Goal: Transaction & Acquisition: Book appointment/travel/reservation

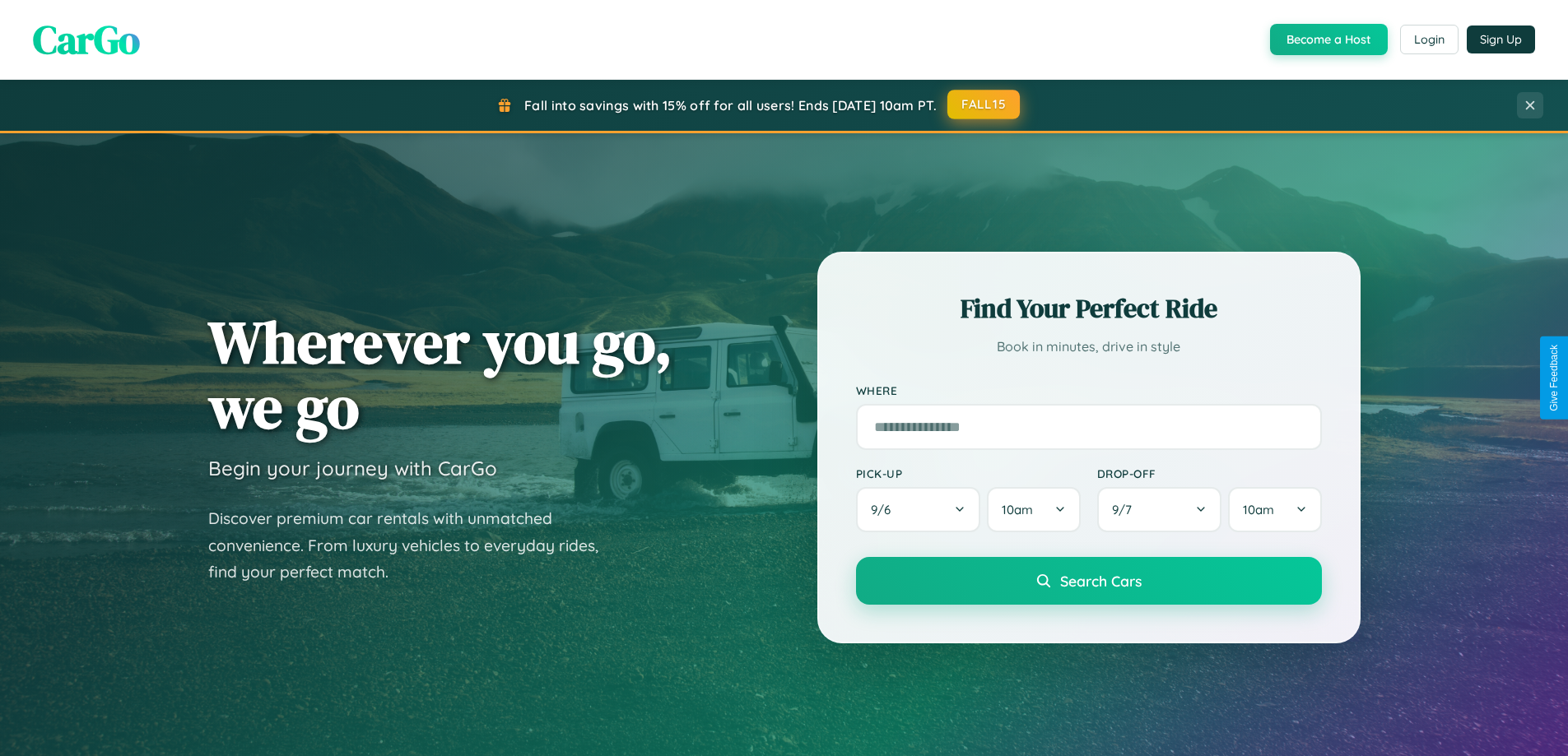
click at [984, 105] on button "FALL15" at bounding box center [984, 105] width 72 height 30
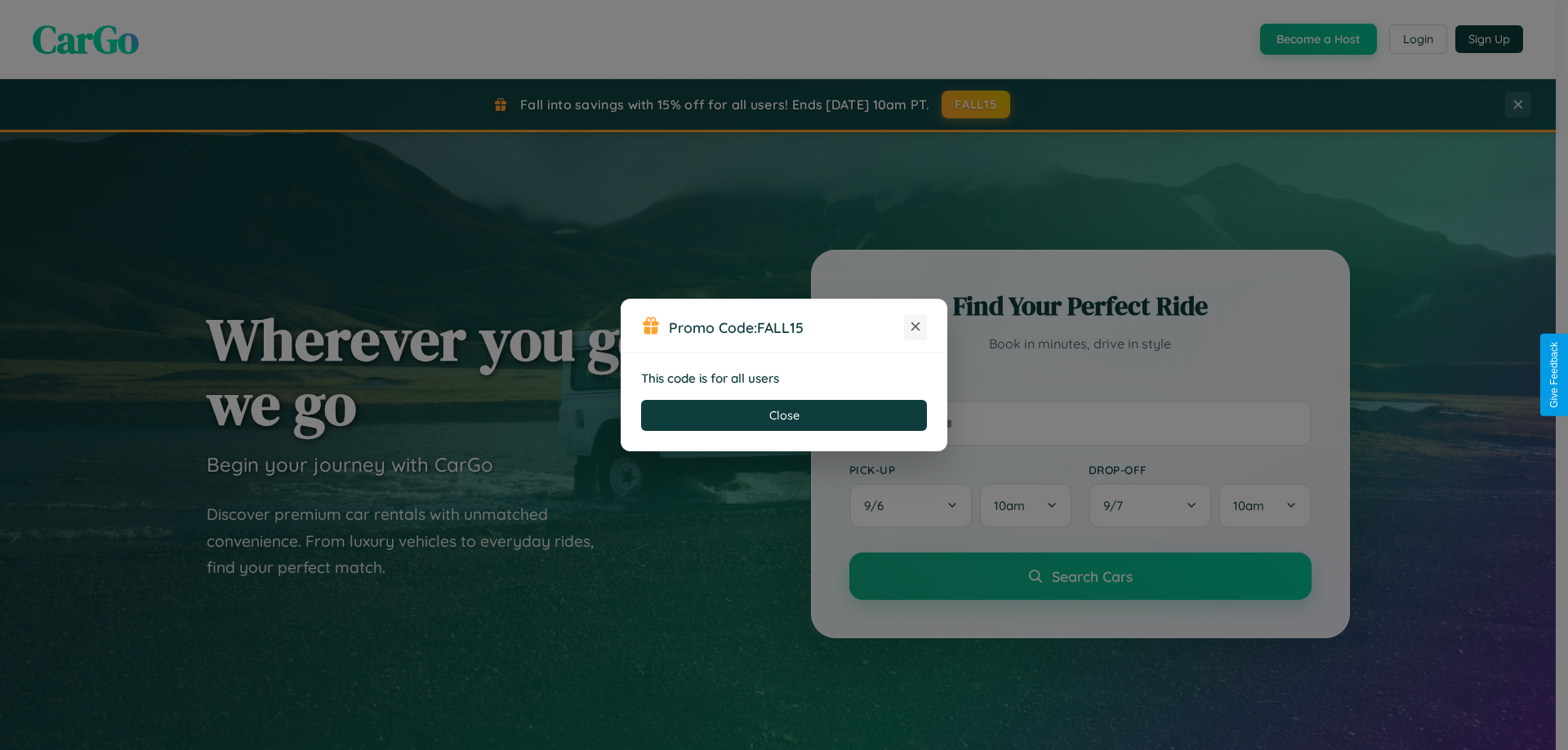
click at [916, 327] on icon at bounding box center [915, 326] width 17 height 17
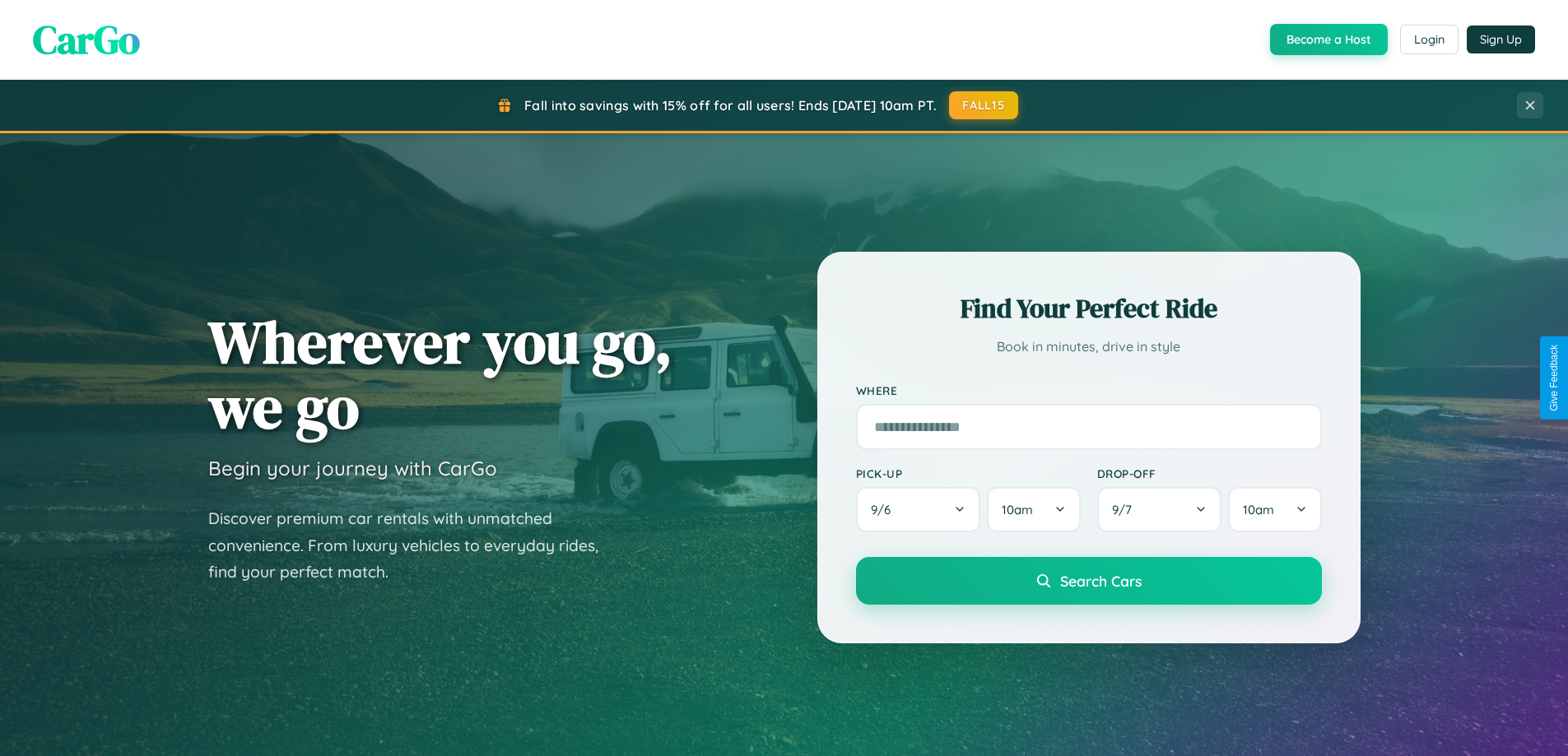
scroll to position [2644, 0]
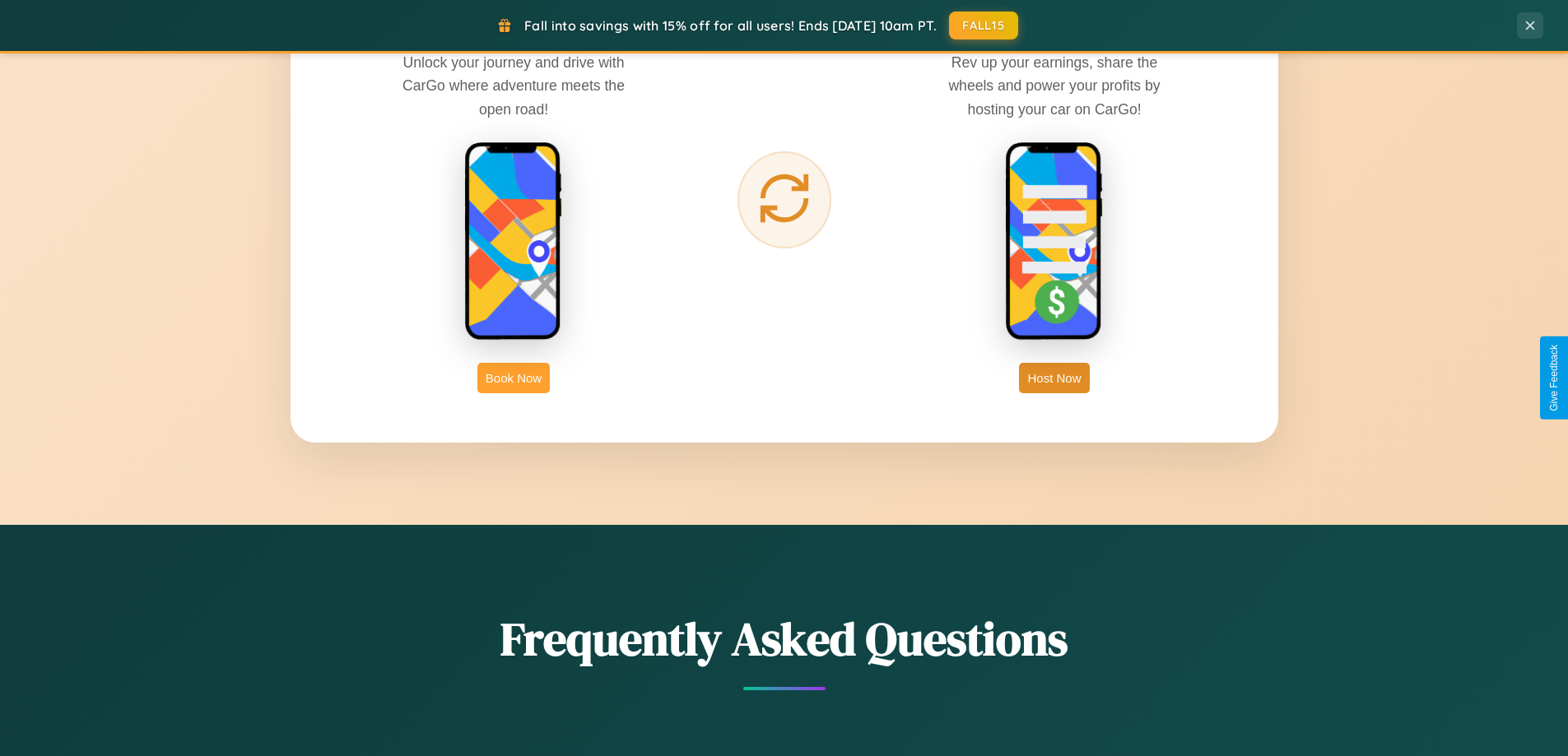
click at [513, 378] on button "Book Now" at bounding box center [513, 378] width 72 height 31
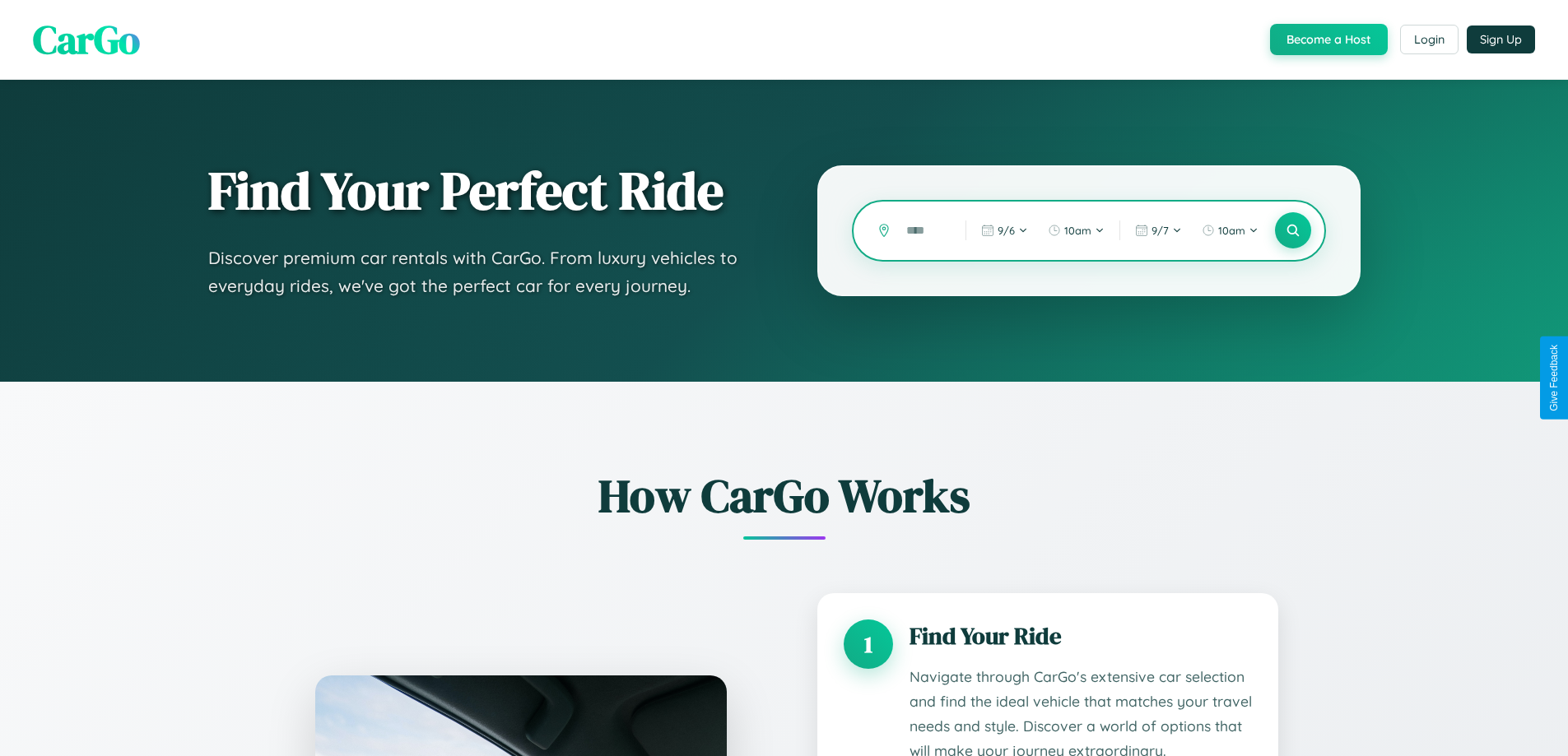
click at [924, 230] on input "text" at bounding box center [924, 230] width 51 height 29
type input "*"
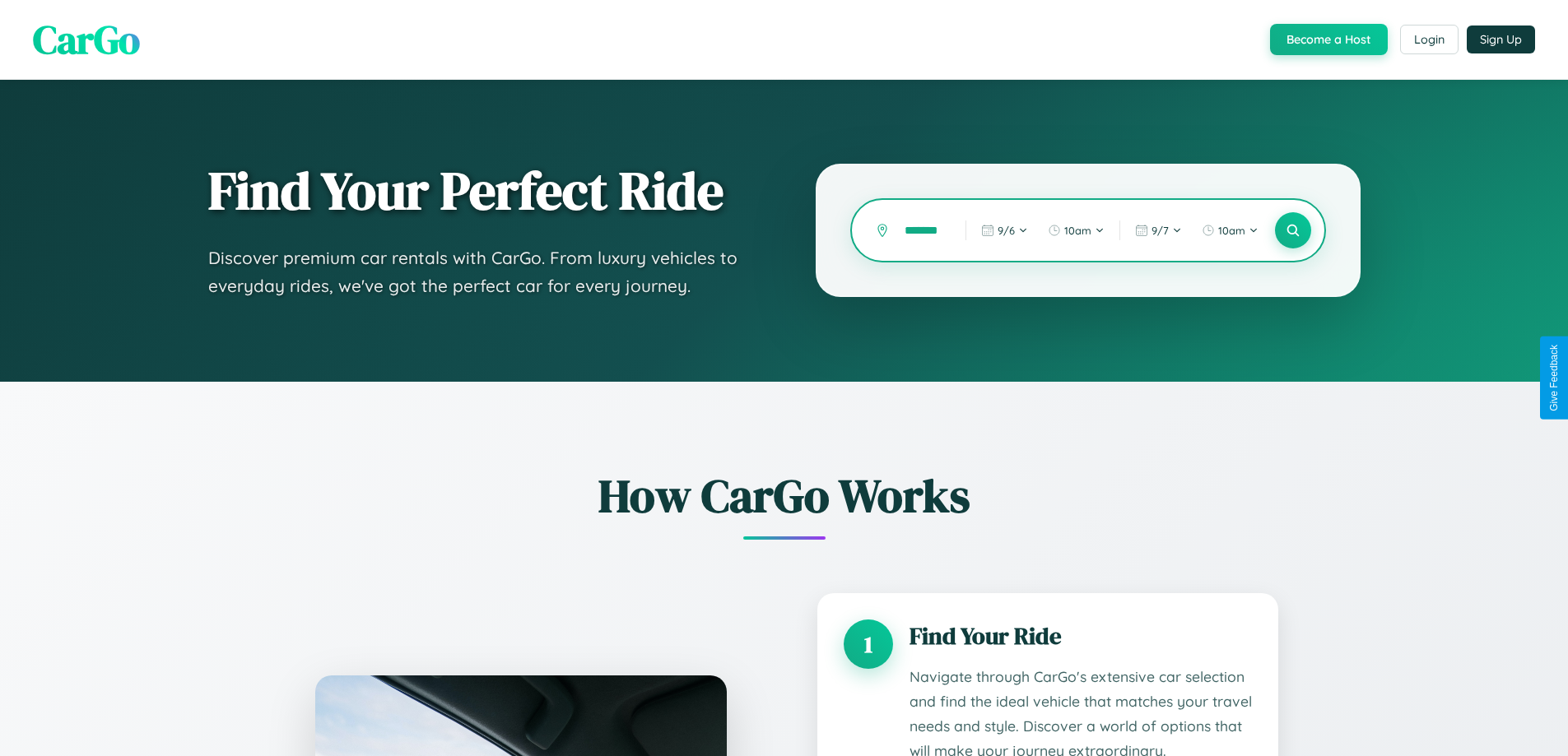
scroll to position [0, 11]
type input "*******"
click at [1292, 230] on icon at bounding box center [1293, 231] width 16 height 16
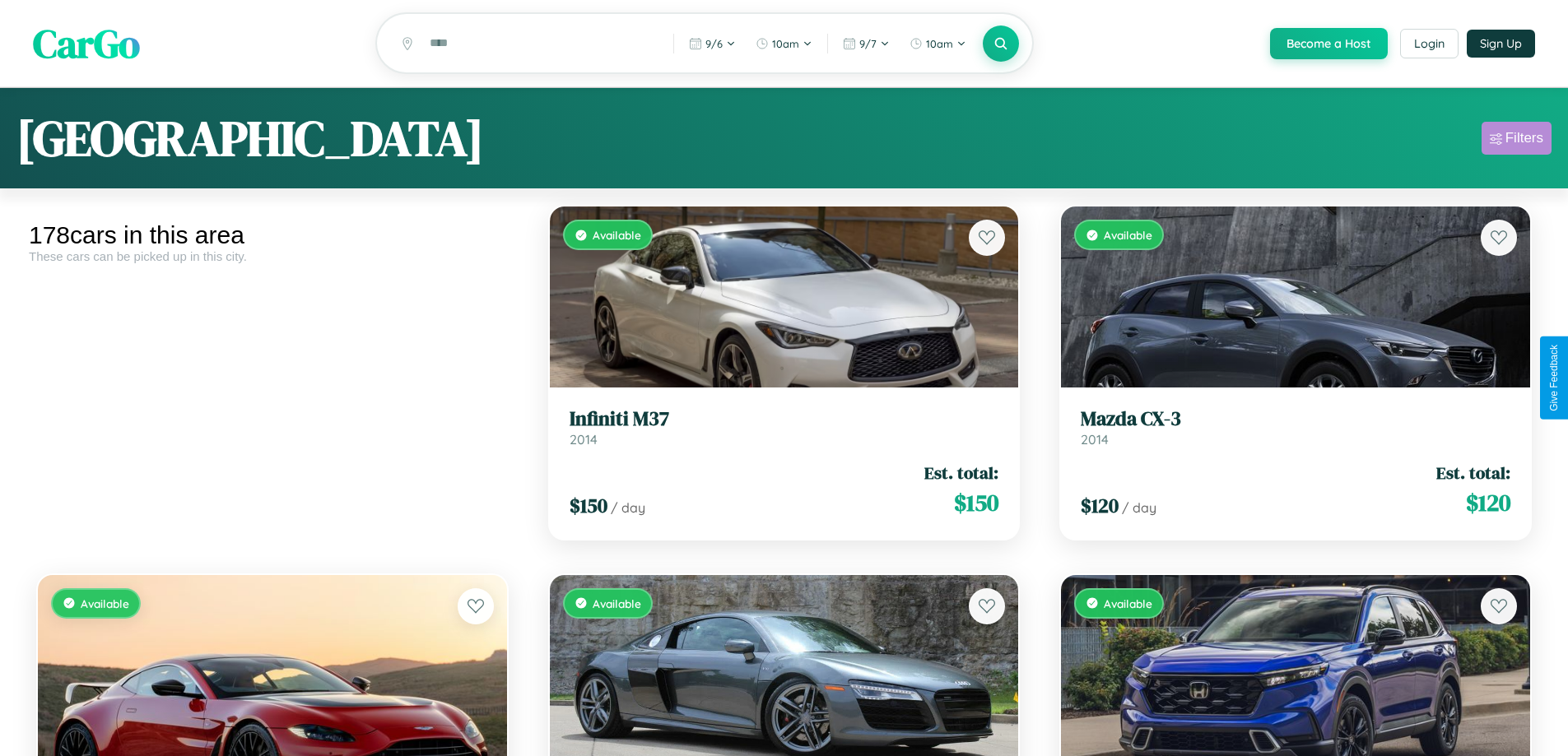
click at [1516, 141] on div "Filters" at bounding box center [1524, 138] width 38 height 17
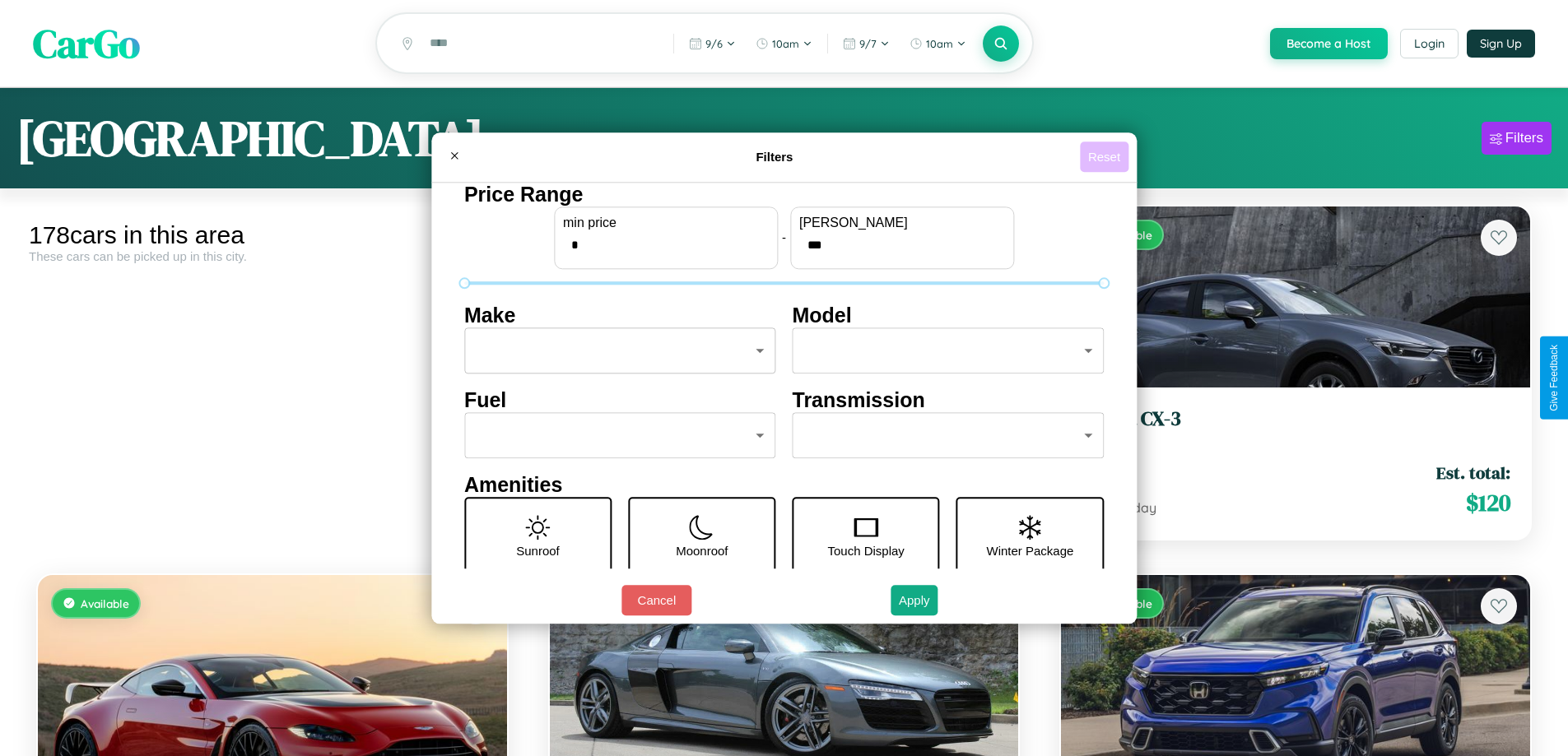
click at [1106, 156] on button "Reset" at bounding box center [1103, 156] width 48 height 31
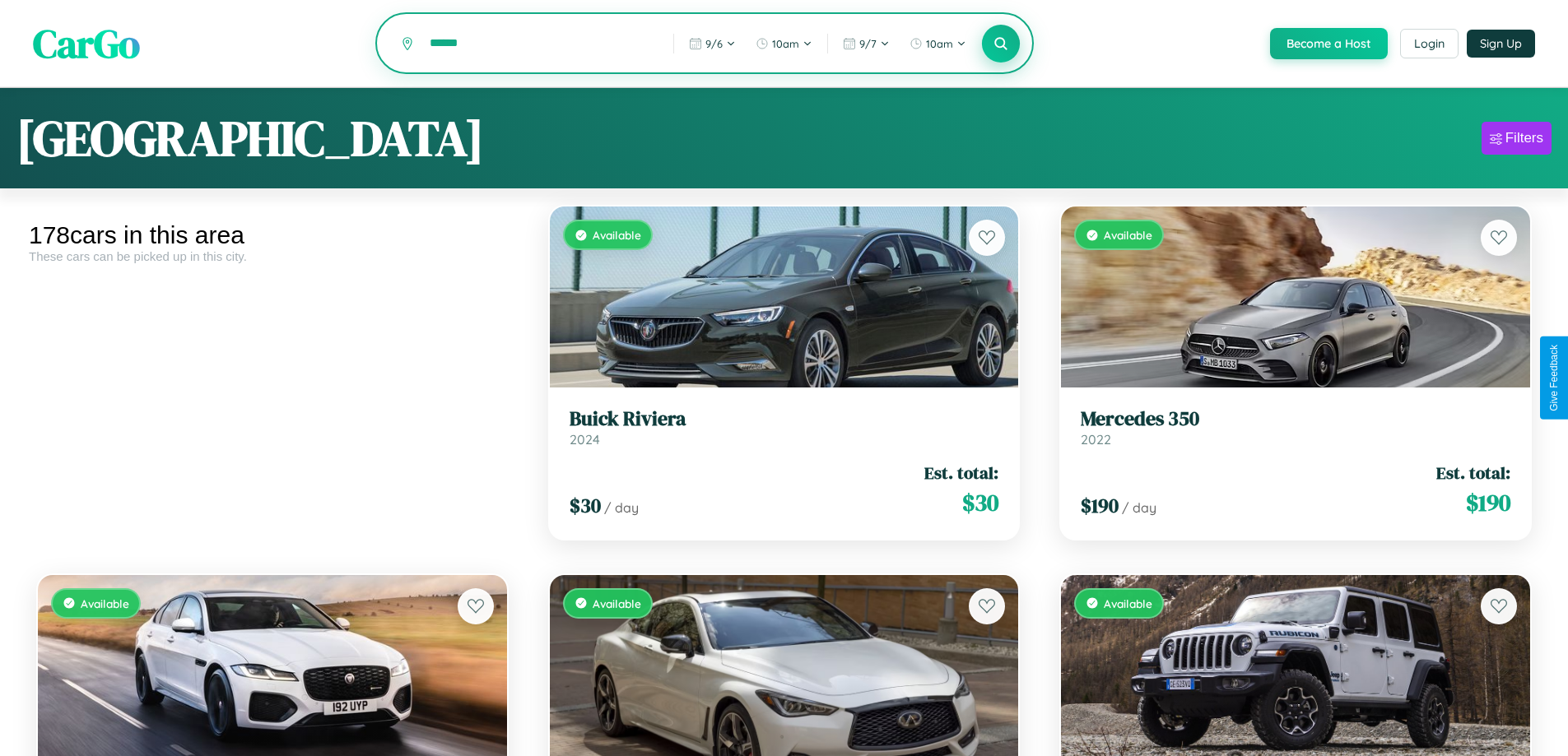
type input "******"
click at [1000, 45] on icon at bounding box center [1001, 43] width 16 height 16
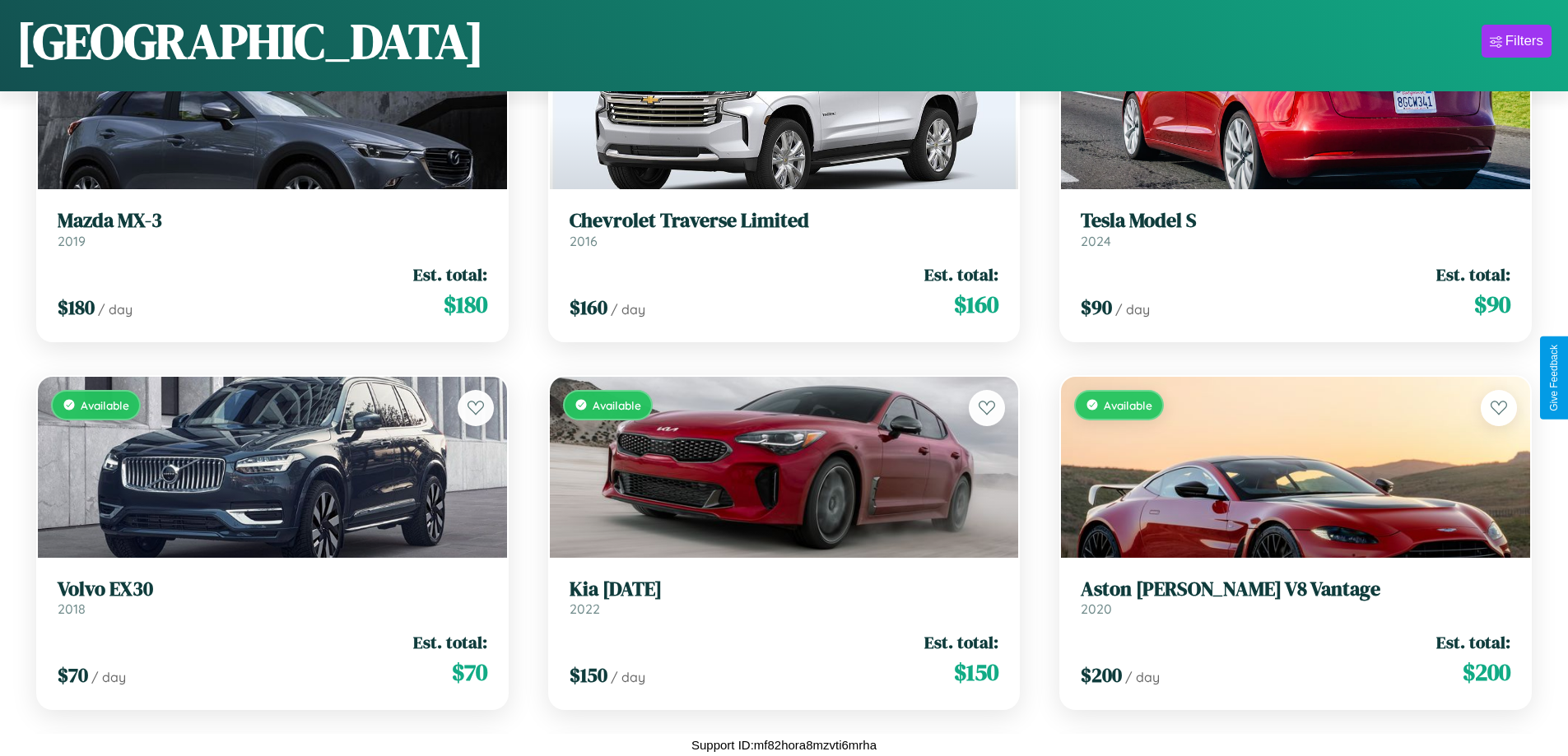
scroll to position [11289, 0]
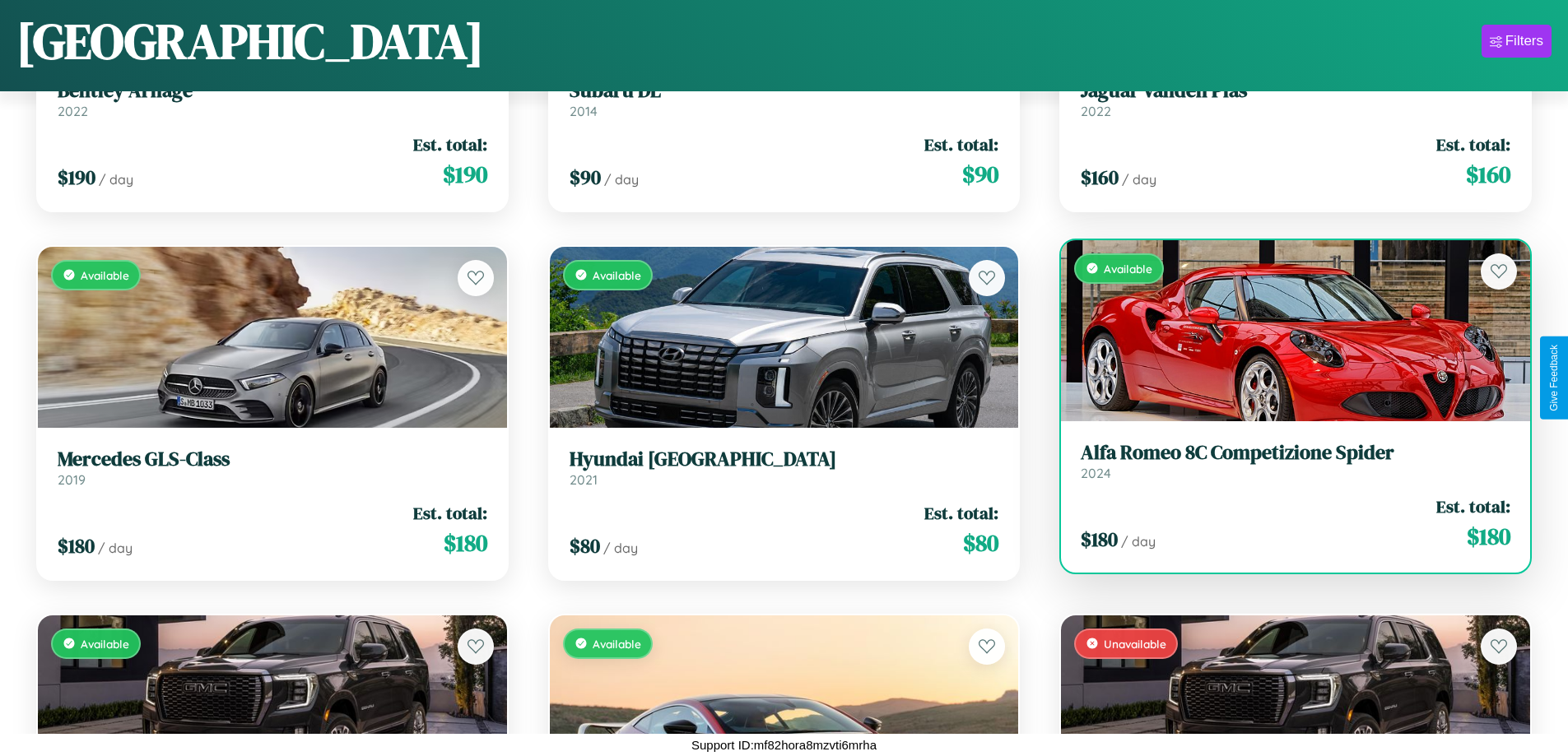
click at [1285, 465] on h3 "Alfa Romeo 8C Competizione Spider" at bounding box center [1295, 453] width 430 height 24
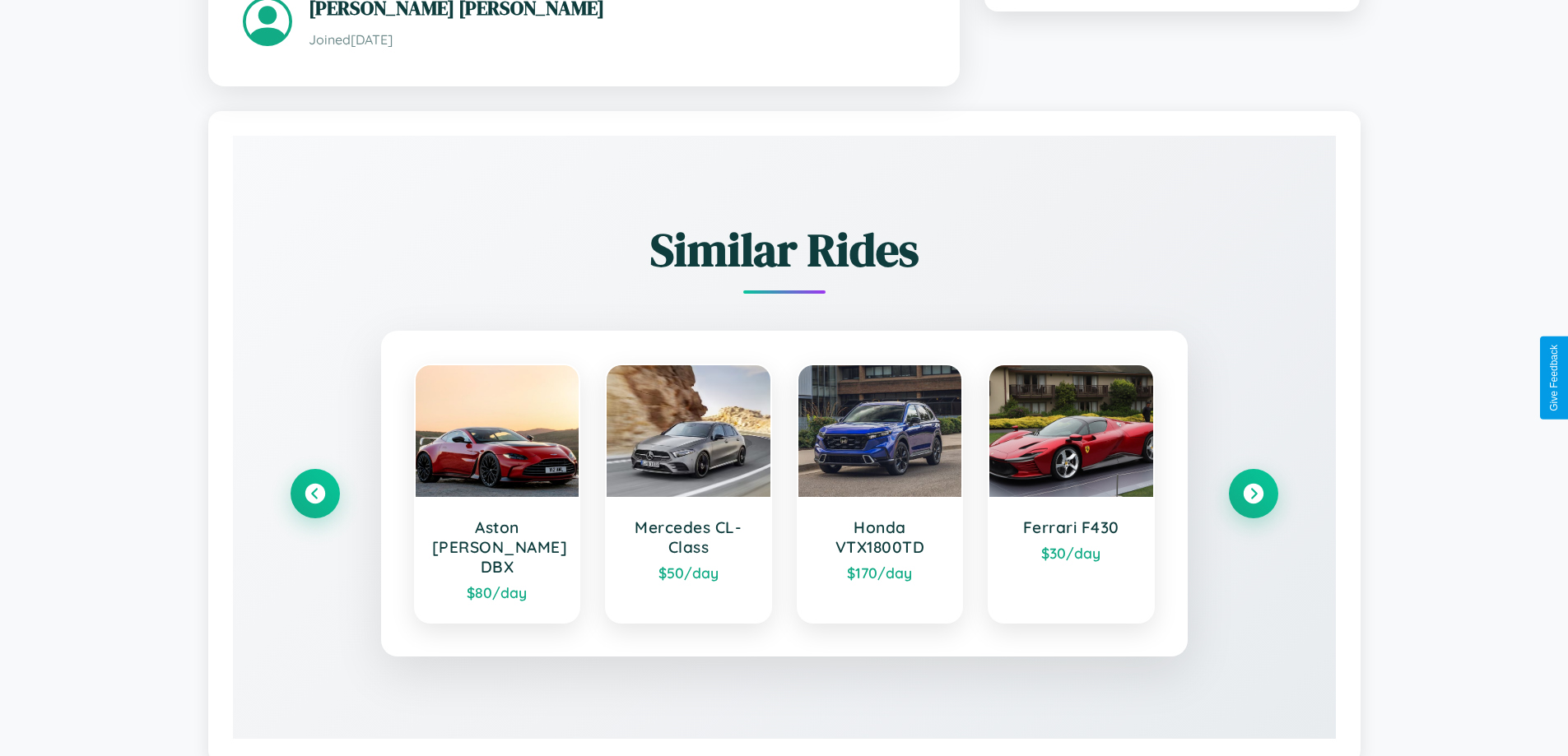
scroll to position [1051, 0]
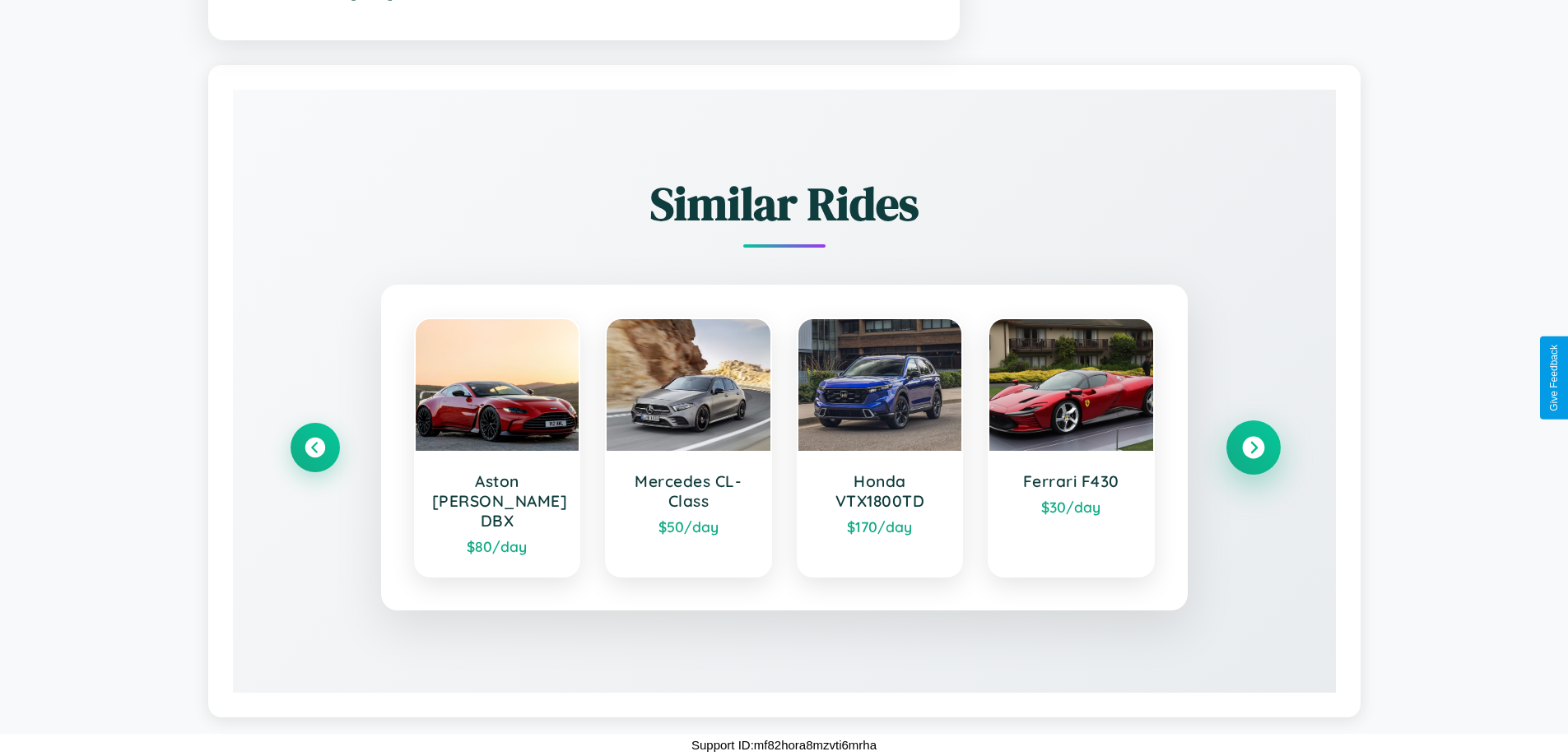
click at [1252, 458] on icon at bounding box center [1252, 447] width 22 height 22
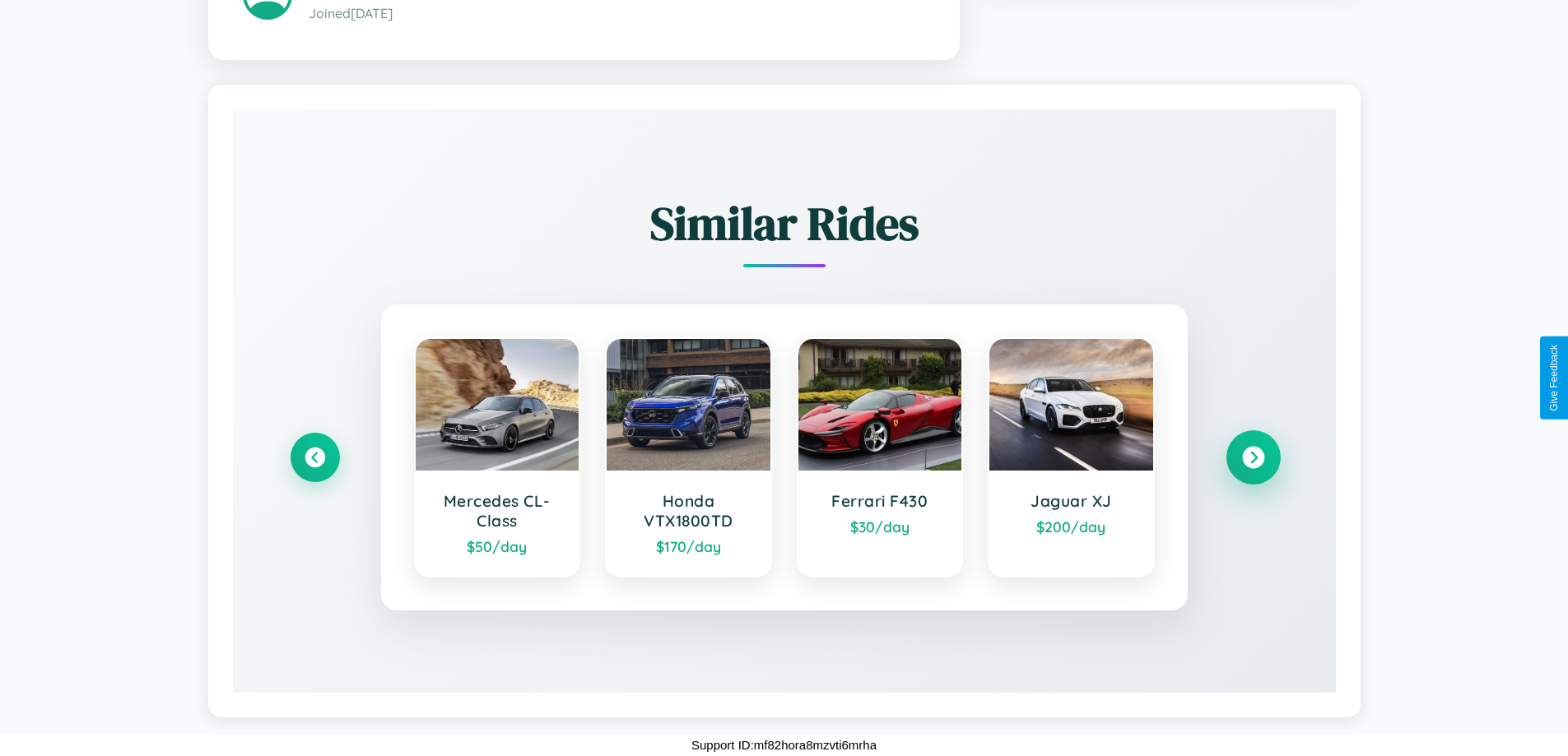
click at [1252, 458] on icon at bounding box center [1252, 456] width 22 height 22
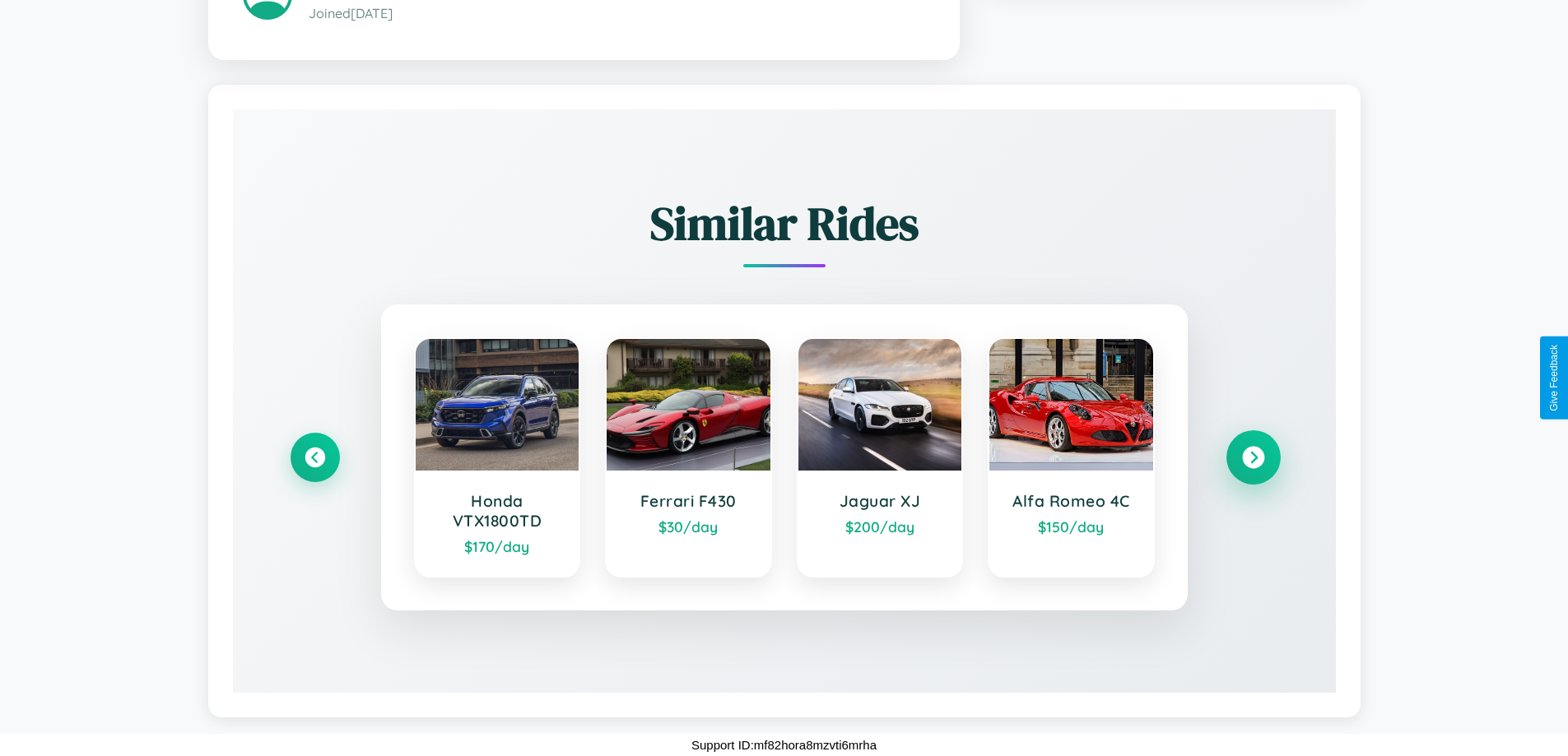
click at [1252, 458] on icon at bounding box center [1252, 456] width 22 height 22
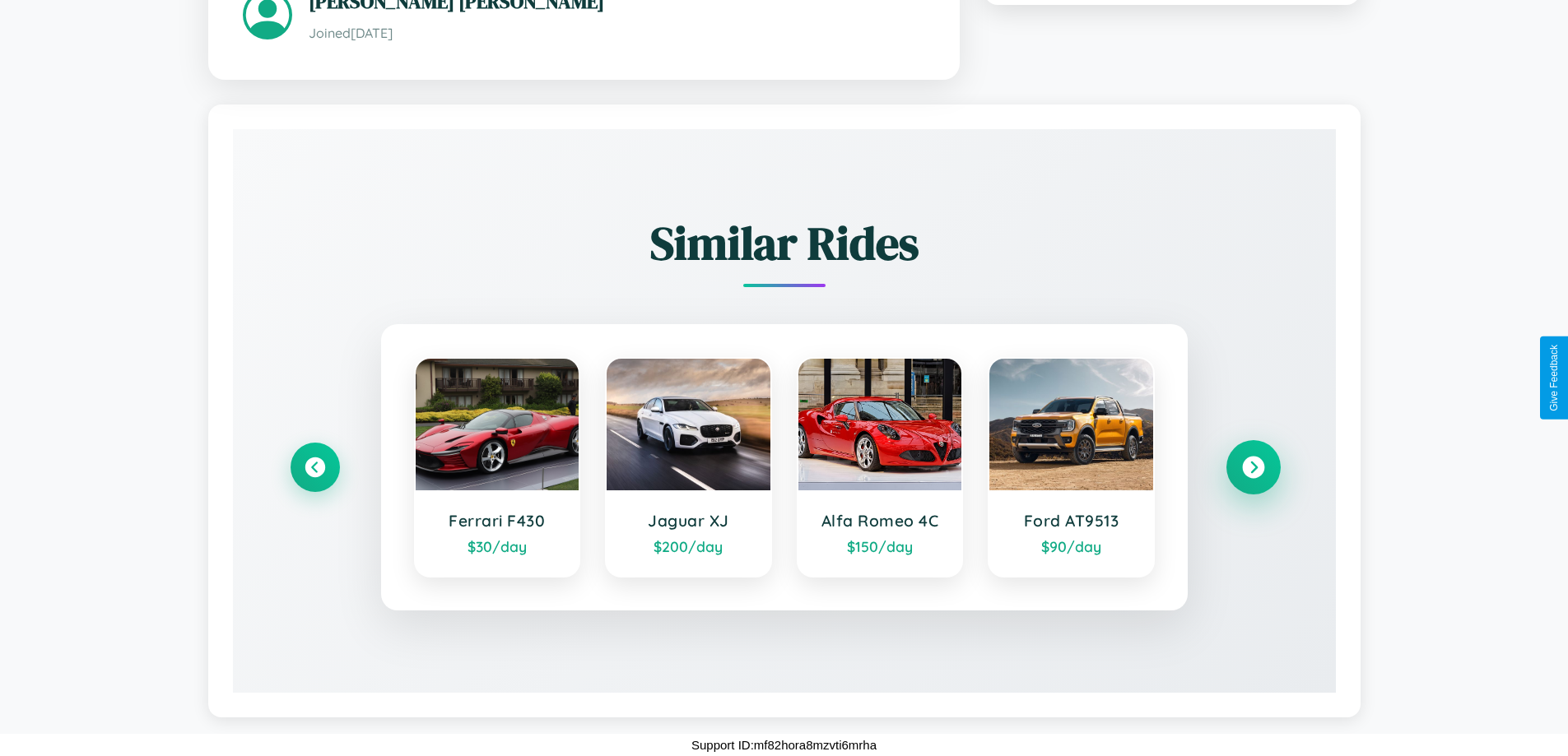
click at [1252, 468] on icon at bounding box center [1252, 467] width 22 height 22
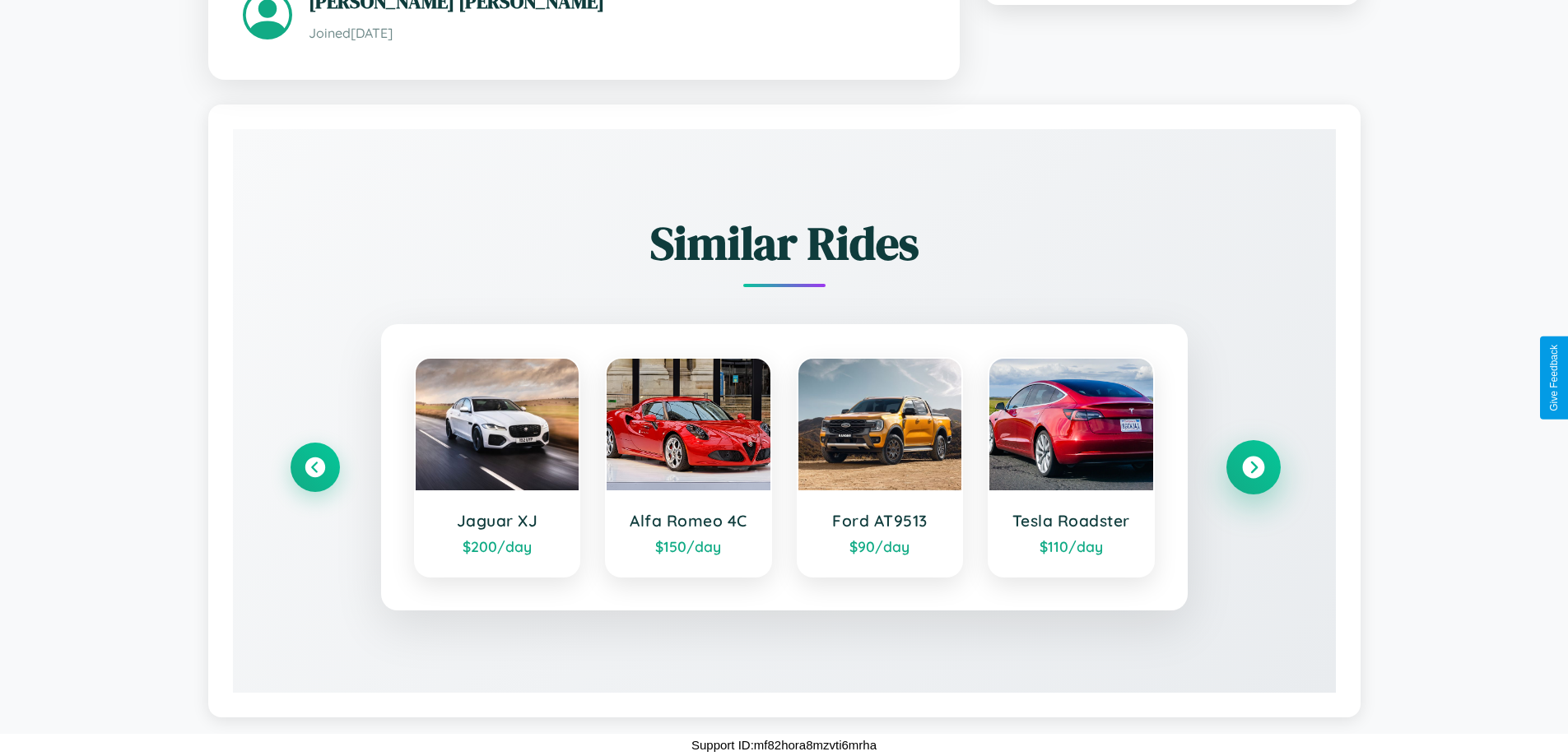
click at [1252, 468] on icon at bounding box center [1252, 467] width 22 height 22
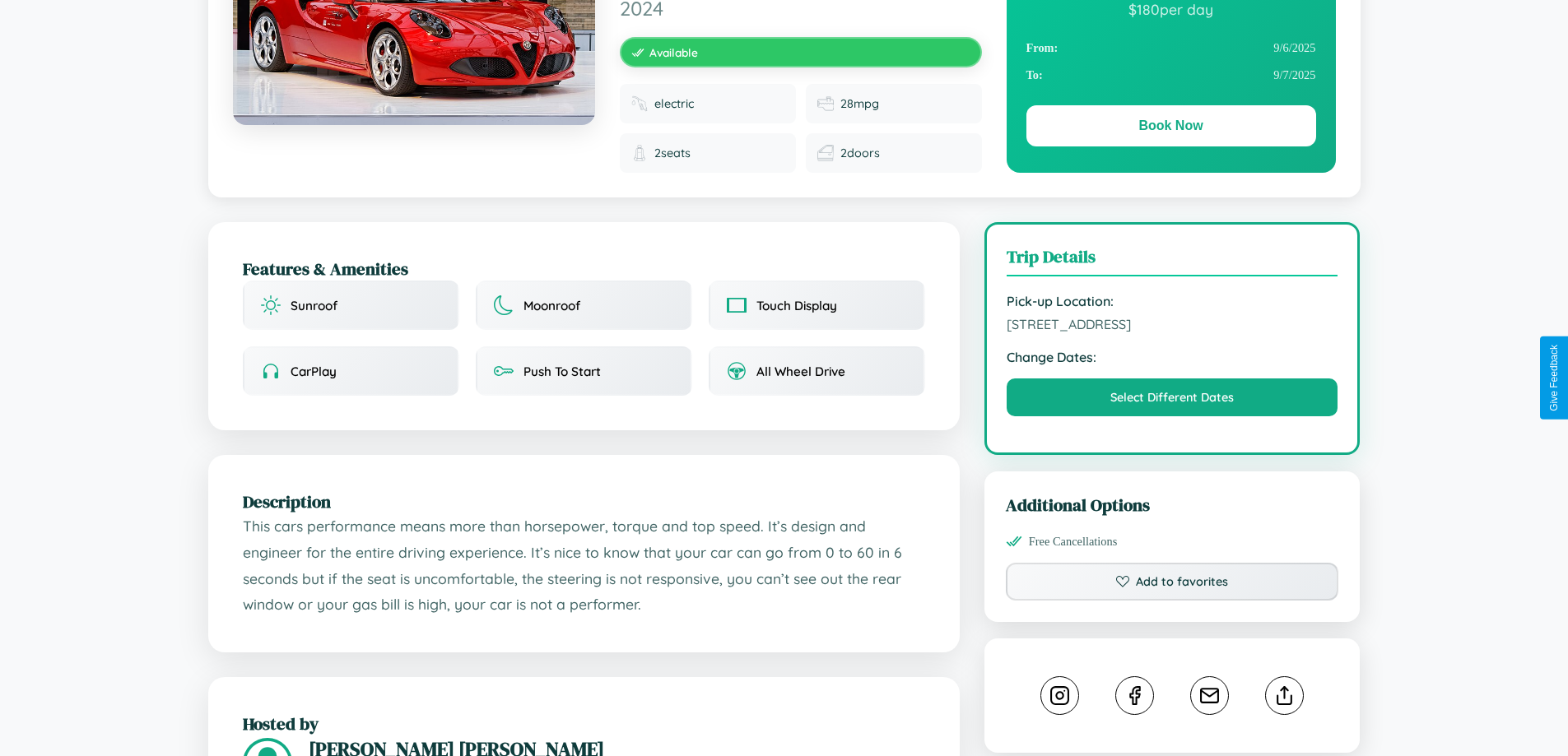
scroll to position [32, 0]
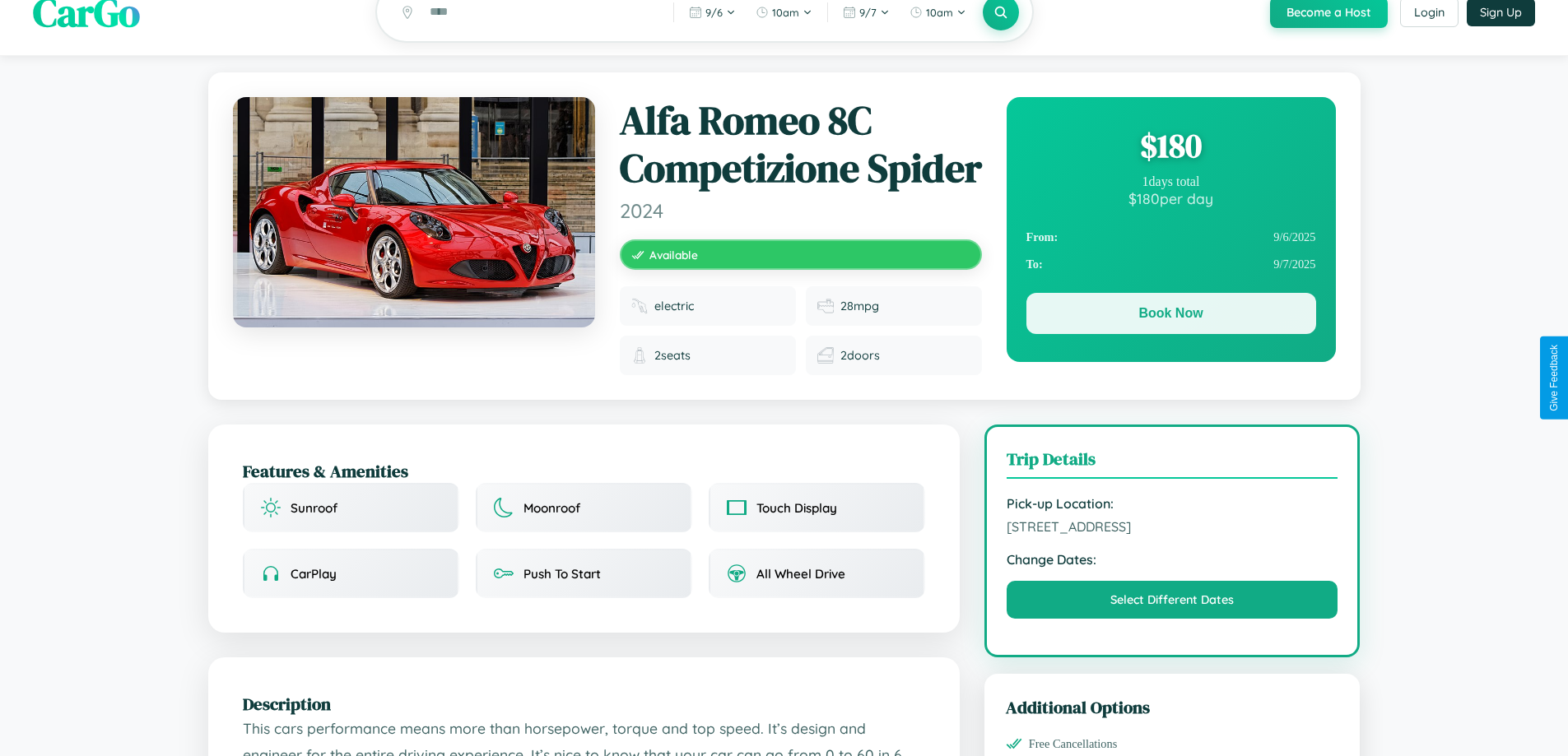
click at [1170, 317] on button "Book Now" at bounding box center [1172, 313] width 290 height 41
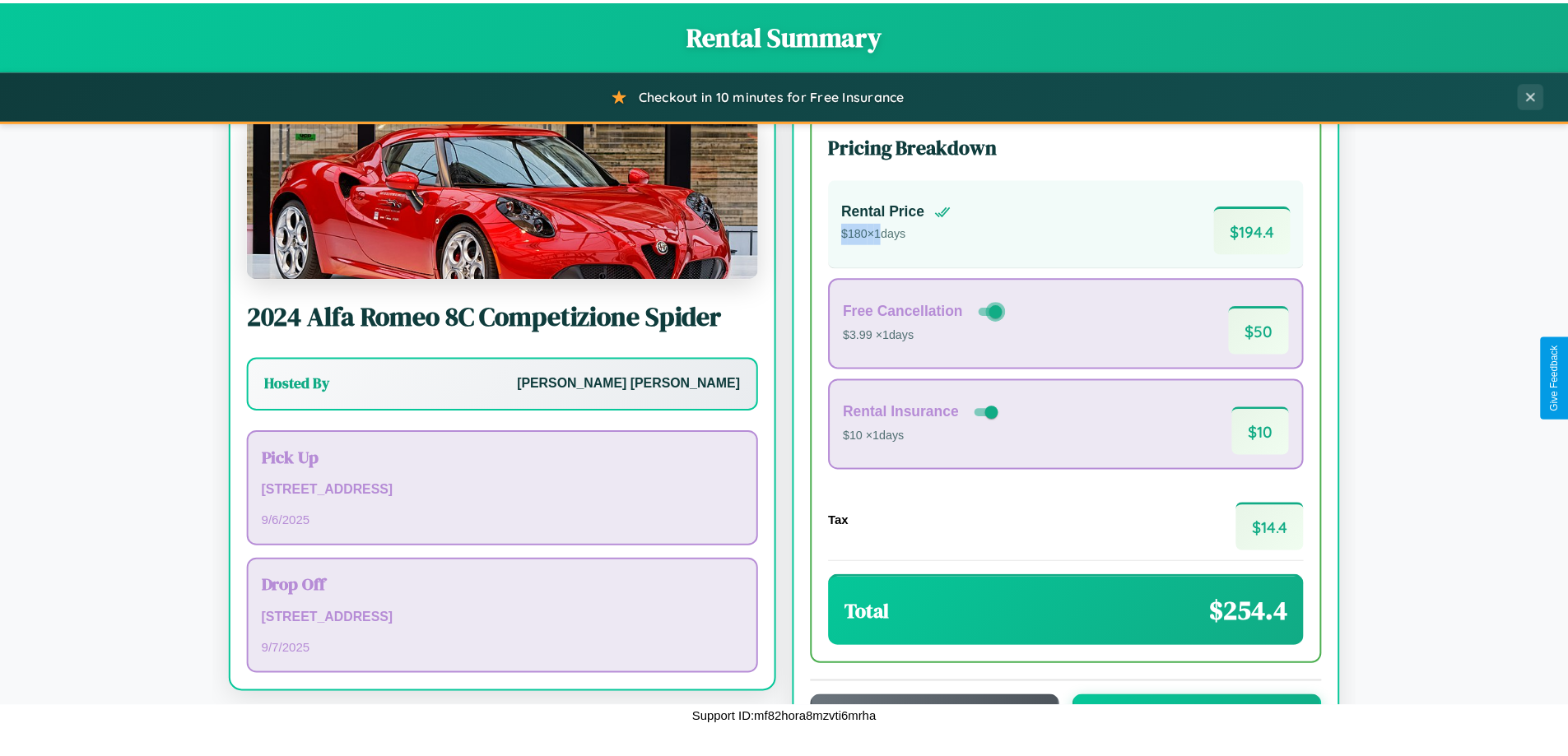
scroll to position [113, 0]
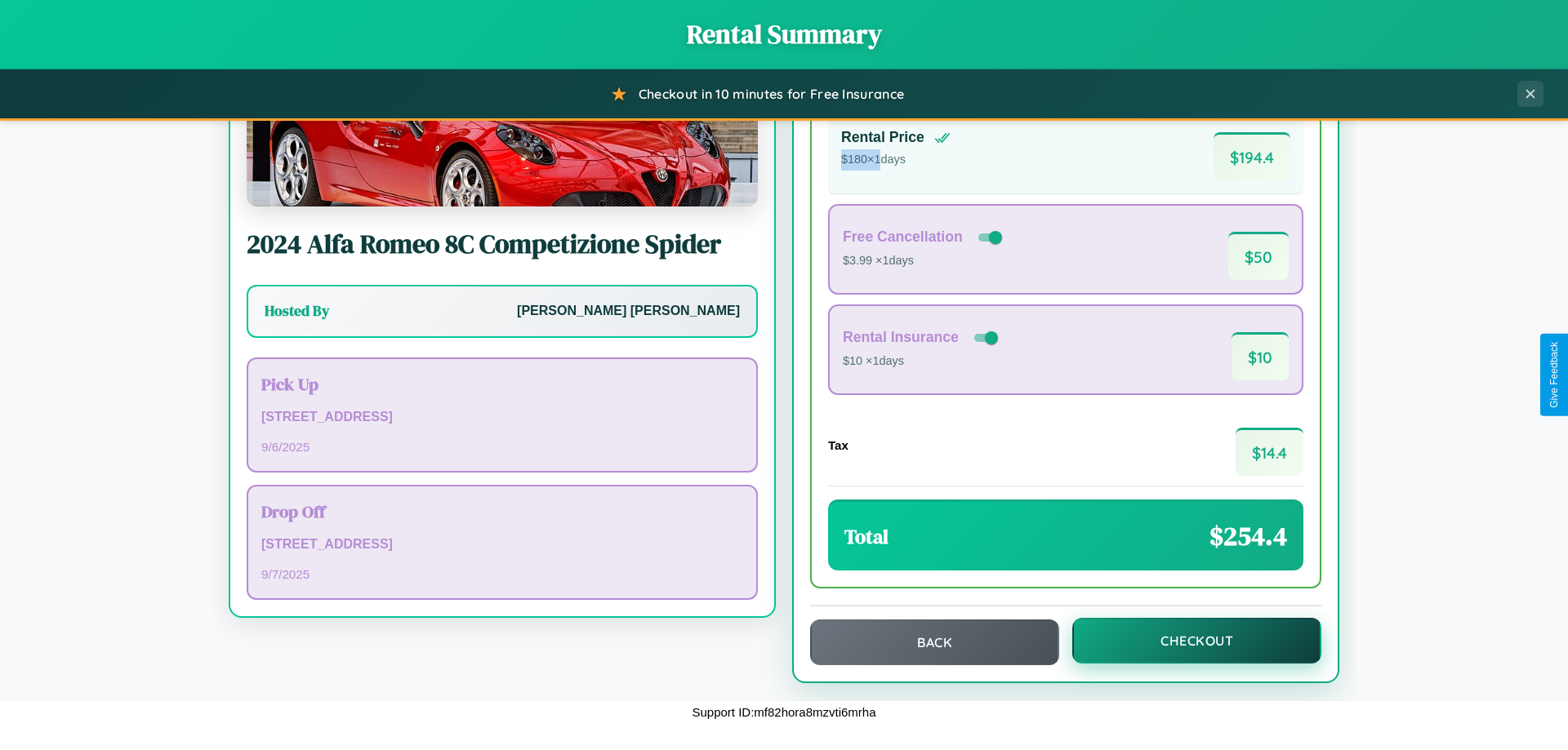
click at [1186, 641] on button "Checkout" at bounding box center [1196, 641] width 249 height 45
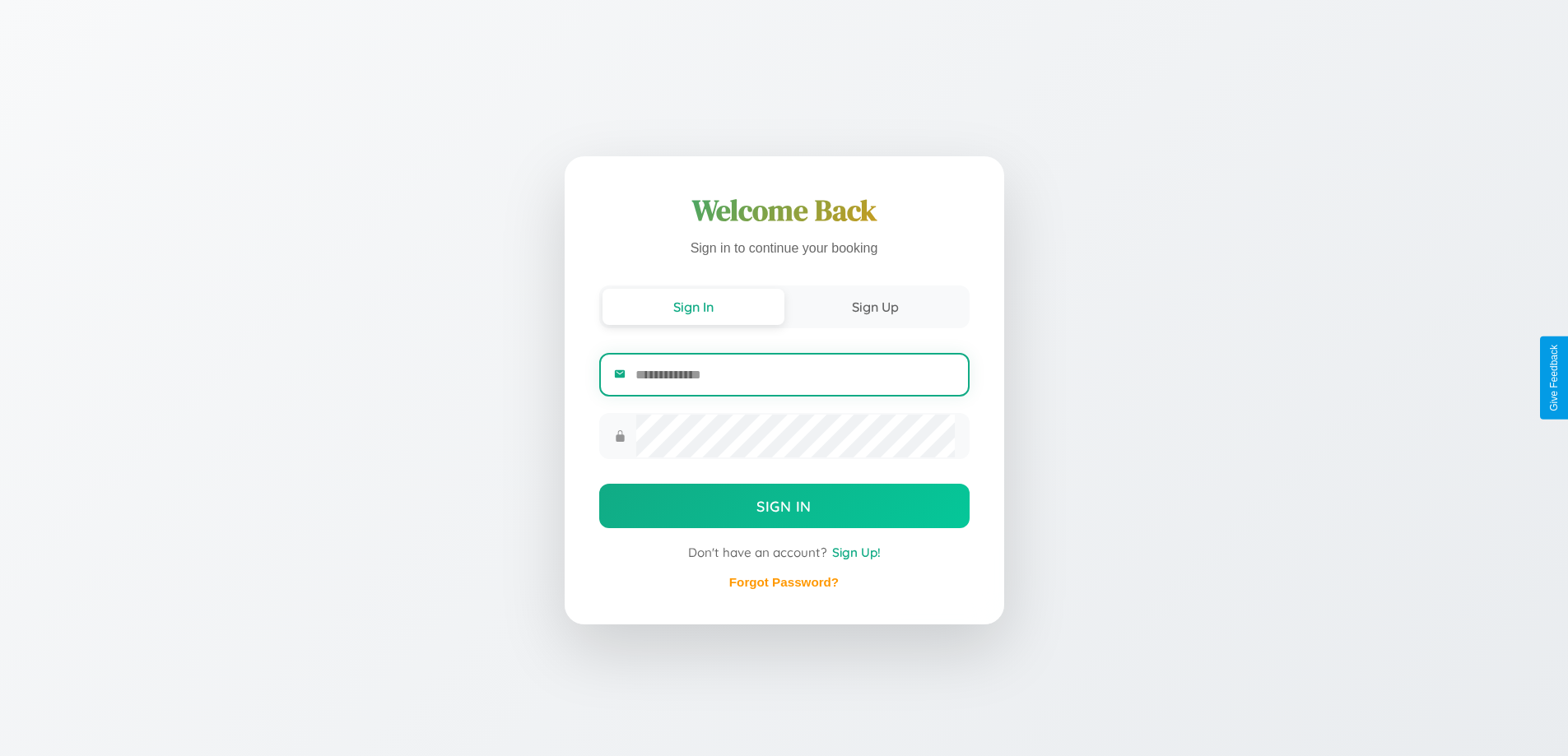
click at [795, 375] on input "email" at bounding box center [795, 375] width 318 height 40
type input "**********"
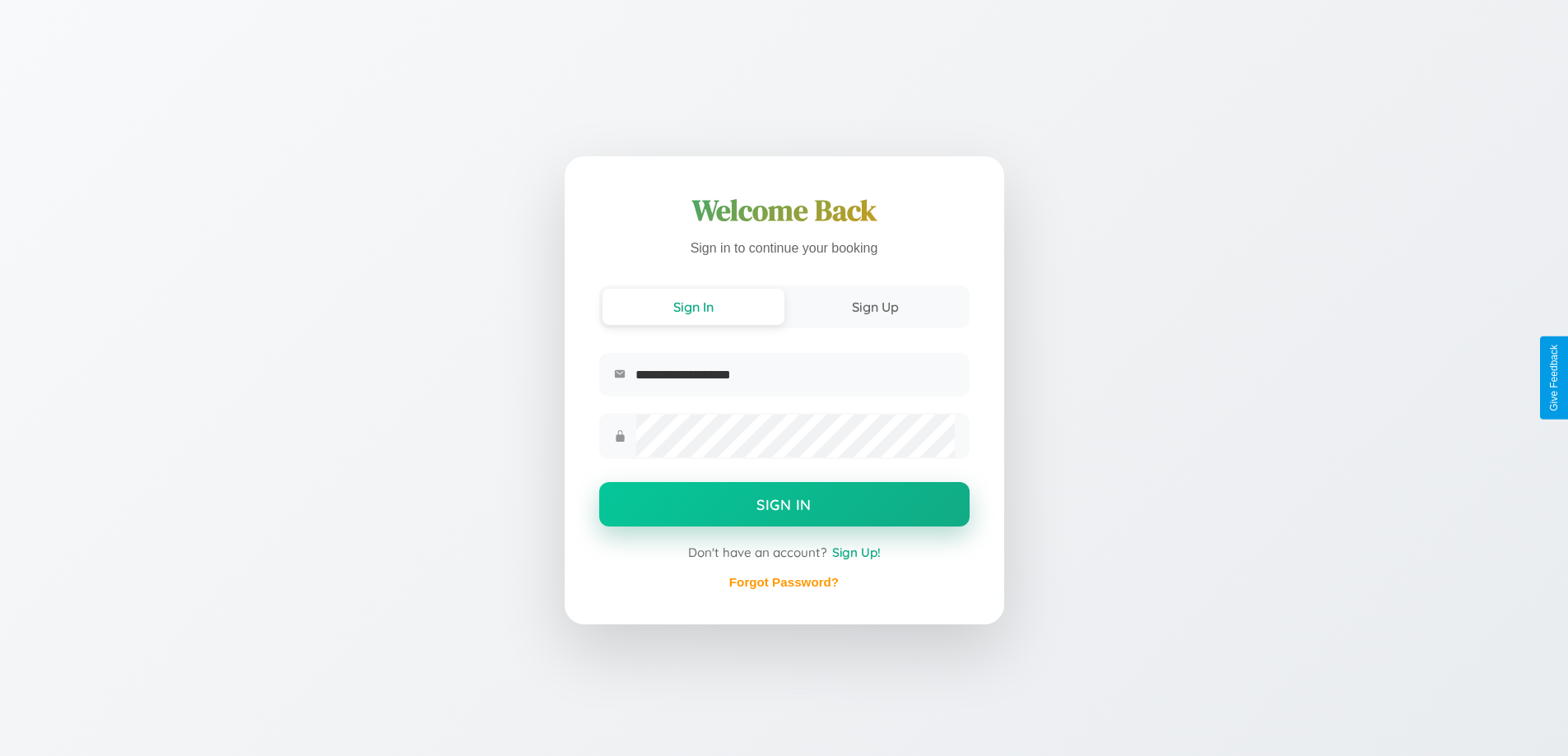
click at [783, 507] on button "Sign In" at bounding box center [784, 505] width 370 height 45
